Goal: Task Accomplishment & Management: Manage account settings

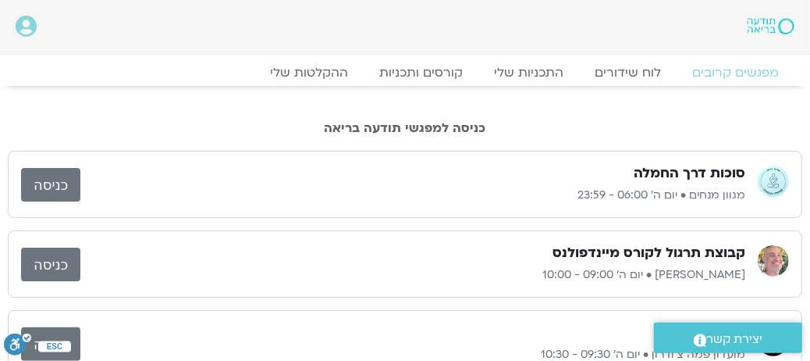
click at [33, 28] on icon at bounding box center [26, 27] width 21 height 22
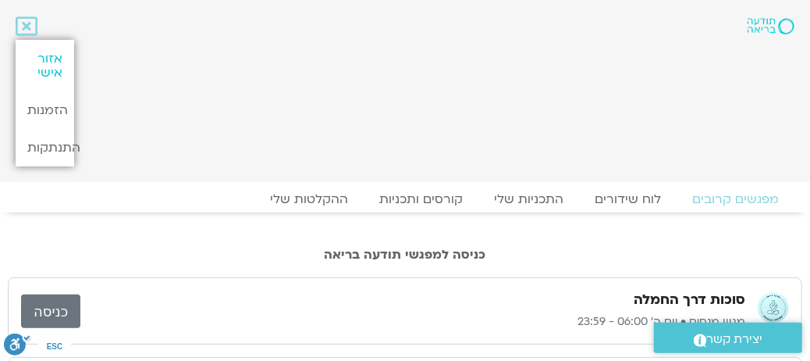
click at [35, 62] on link "אזור אישי" at bounding box center [45, 66] width 59 height 52
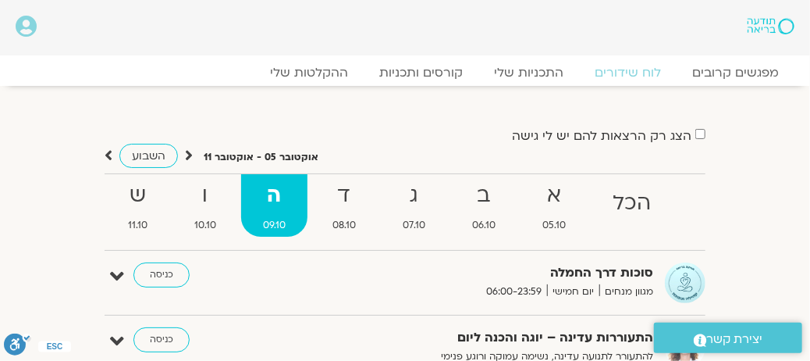
click at [16, 26] on icon at bounding box center [26, 27] width 21 height 22
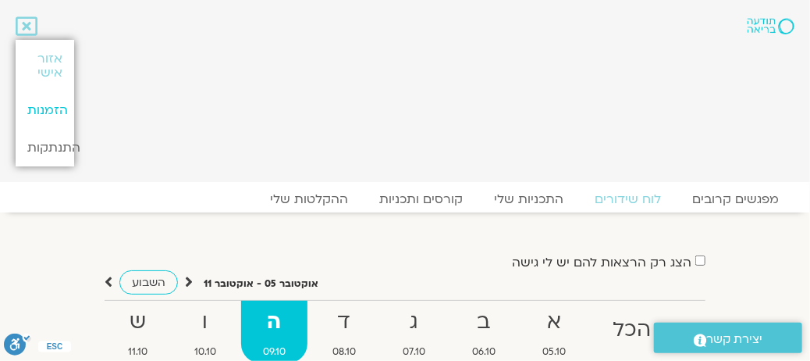
click at [49, 101] on link "הזמנות" at bounding box center [45, 109] width 59 height 37
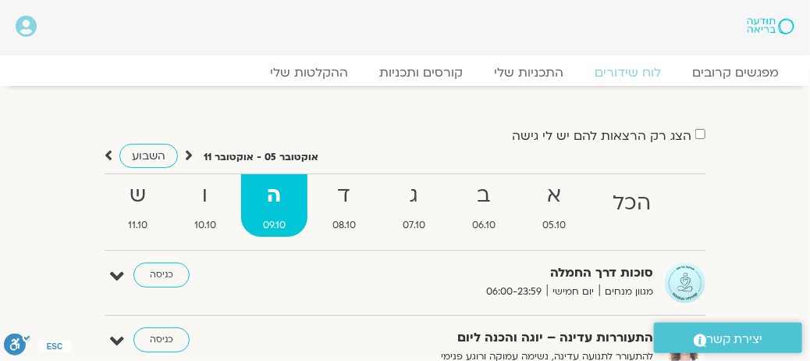
click at [771, 13] on div at bounding box center [733, 26] width 138 height 37
click at [771, 24] on img at bounding box center [771, 26] width 47 height 16
